Goal: Task Accomplishment & Management: Manage account settings

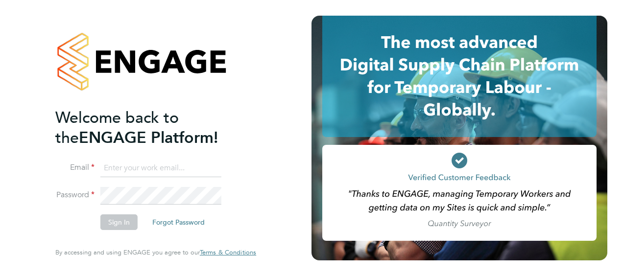
type input "georgia.astbury@vistry.co.uk"
click at [129, 222] on button "Sign In" at bounding box center [118, 222] width 37 height 16
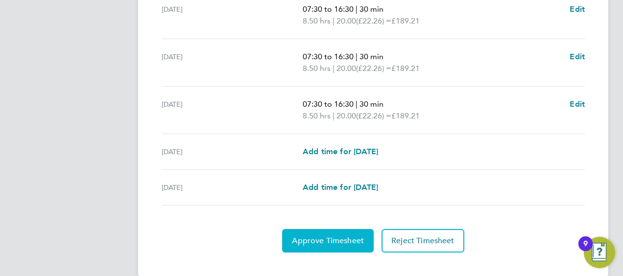
scroll to position [437, 0]
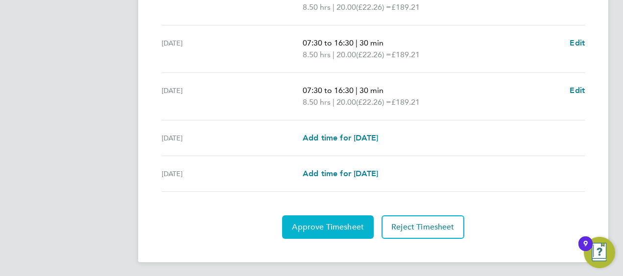
click at [306, 229] on span "Approve Timesheet" at bounding box center [328, 227] width 72 height 10
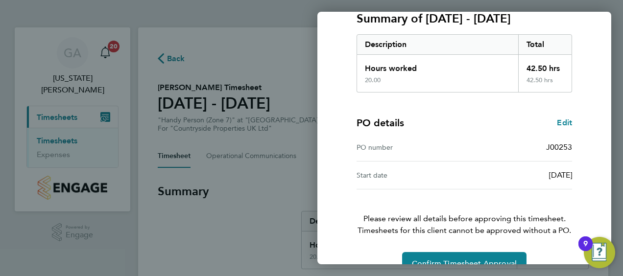
scroll to position [164, 0]
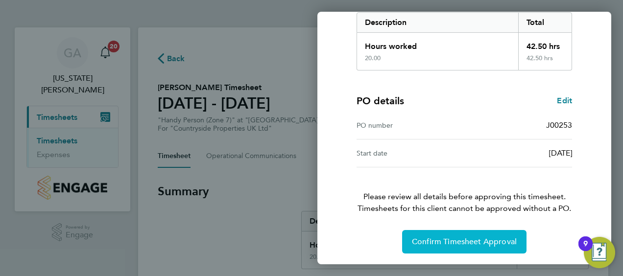
click at [417, 238] on span "Confirm Timesheet Approval" at bounding box center [464, 242] width 105 height 10
